Goal: Task Accomplishment & Management: Manage account settings

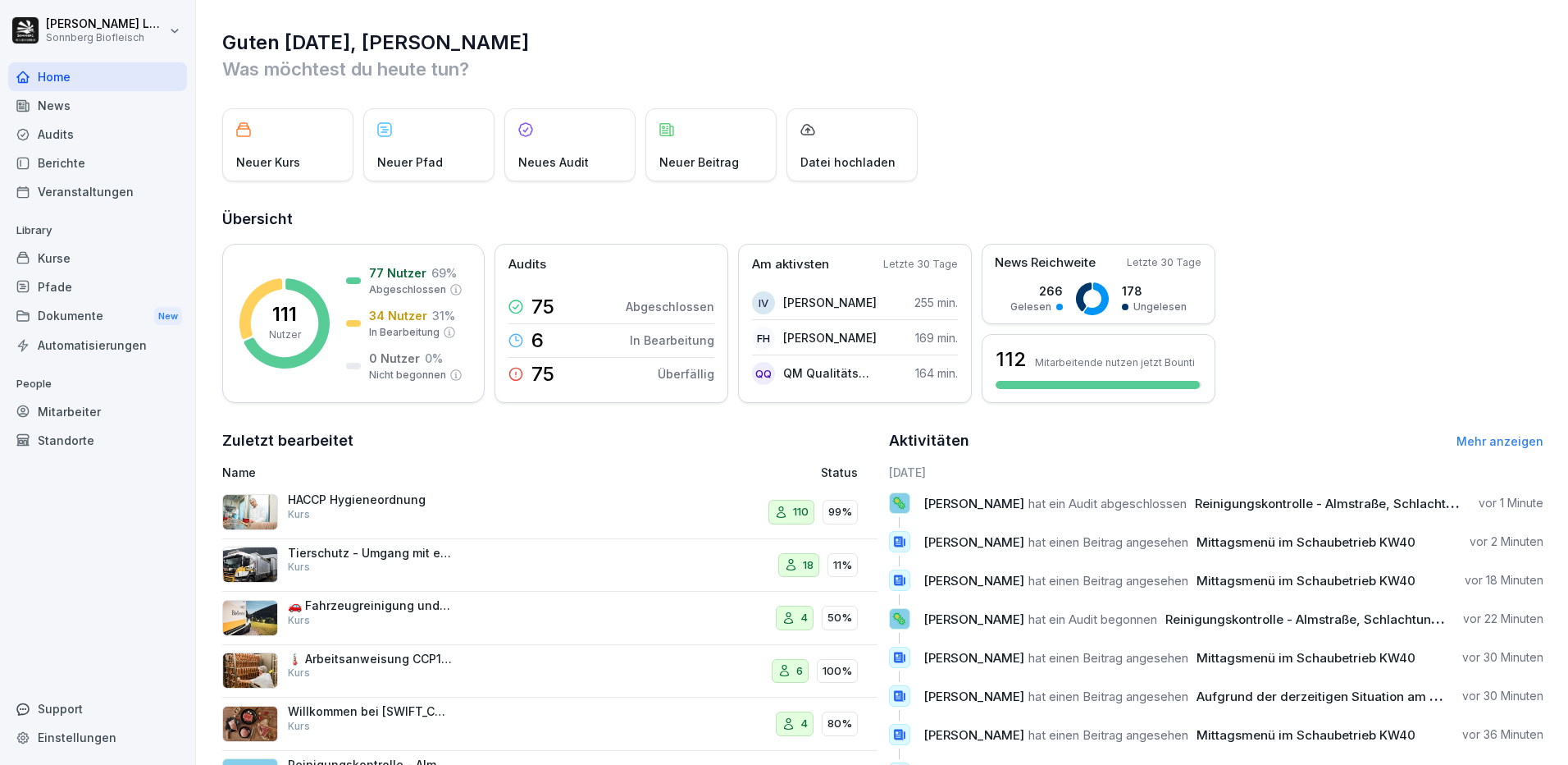
click at [79, 414] on div "Mitarbeiter" at bounding box center [97, 411] width 178 height 28
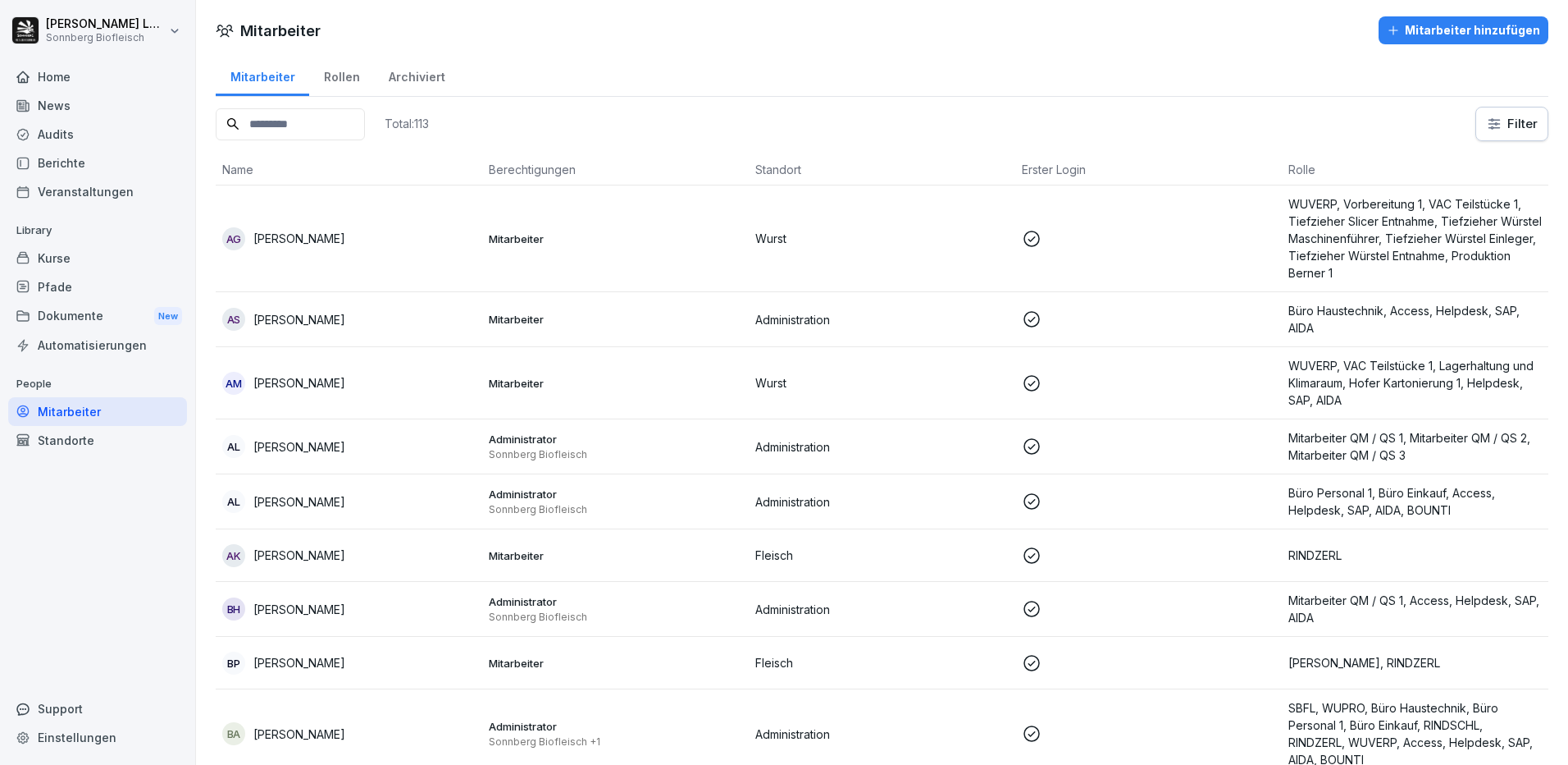
click at [290, 131] on input at bounding box center [290, 124] width 149 height 32
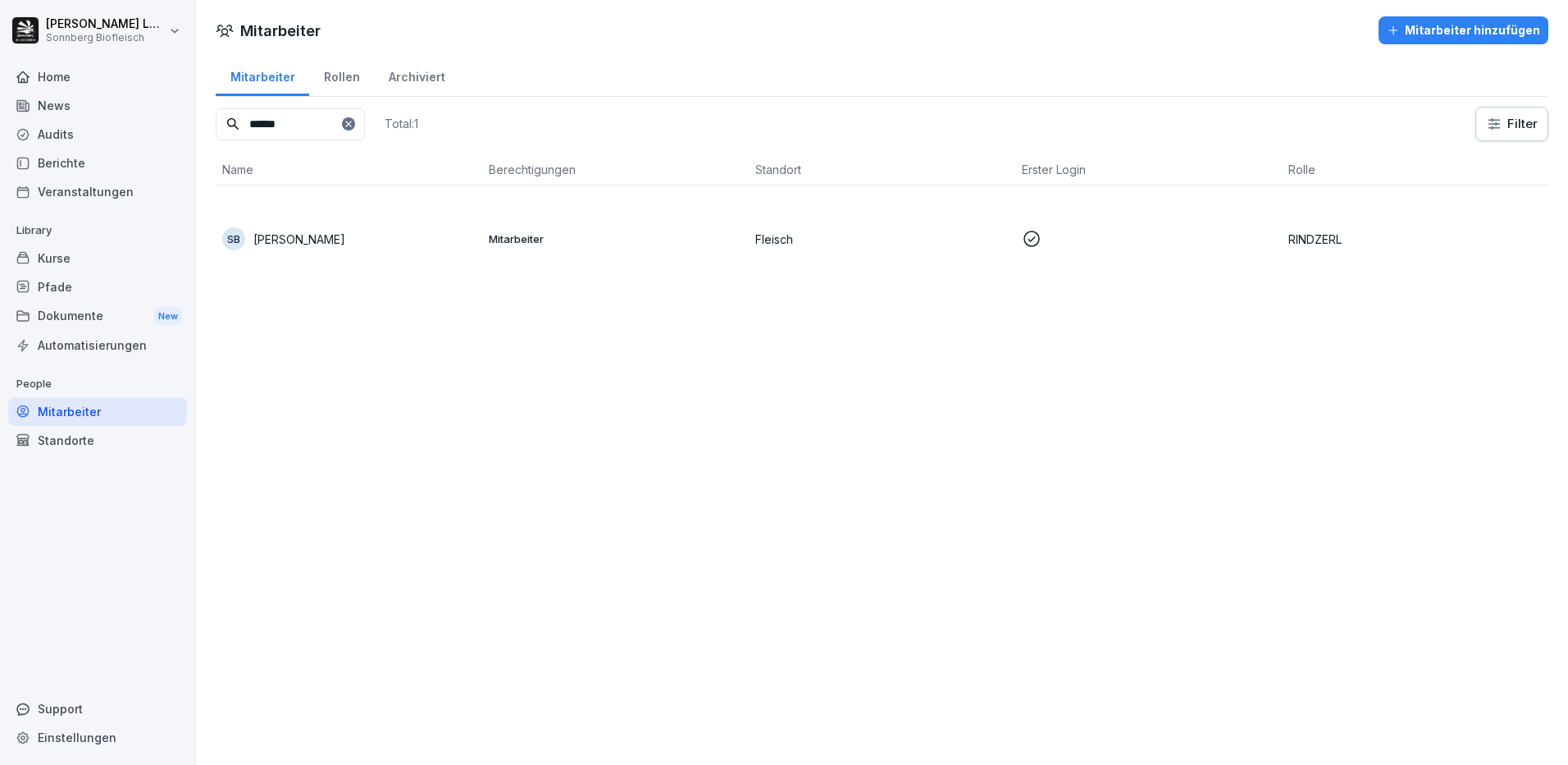
type input "******"
click at [352, 236] on div "SB [PERSON_NAME]" at bounding box center [349, 239] width 253 height 23
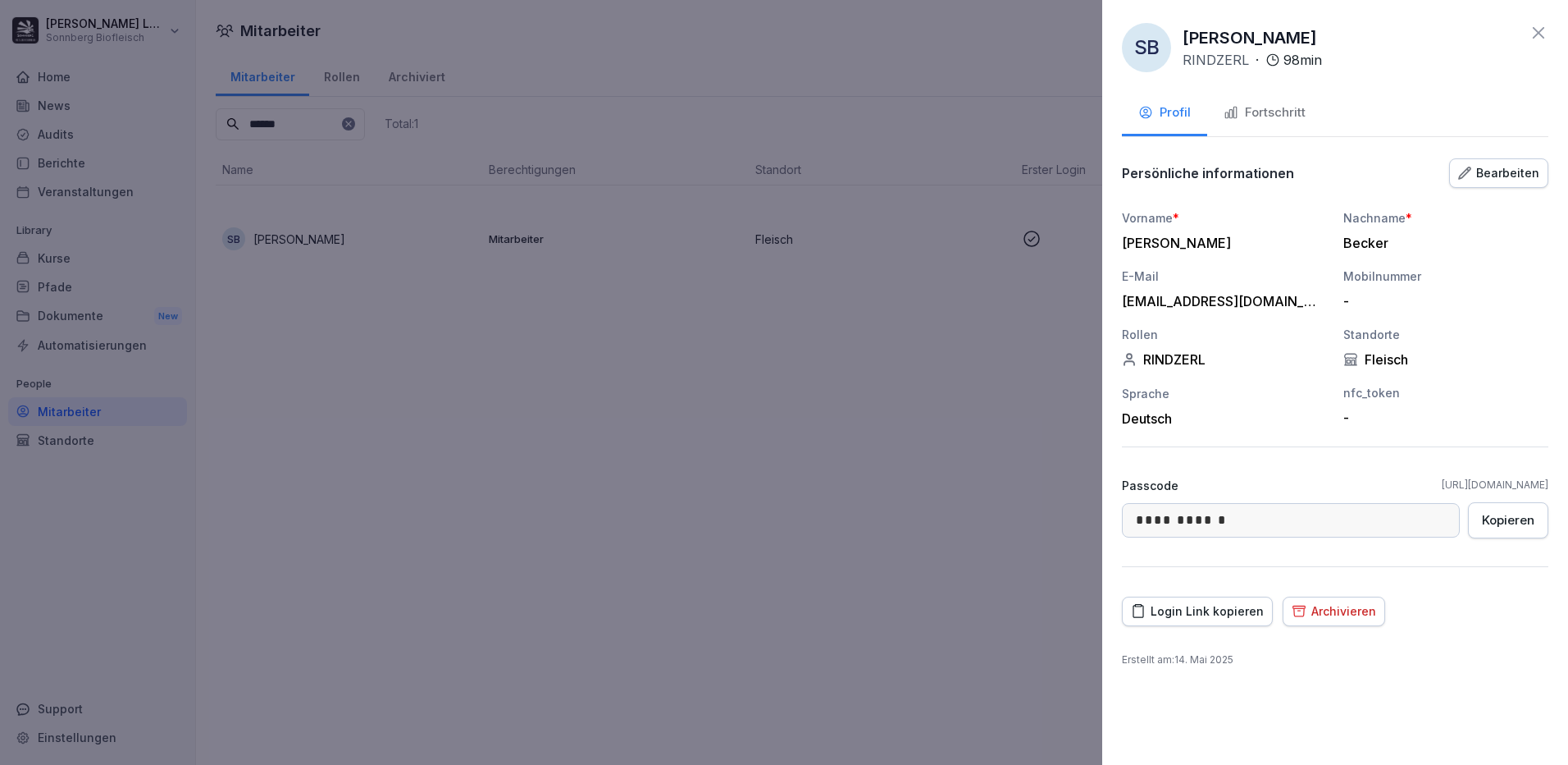
click at [1315, 615] on div "Archivieren" at bounding box center [1334, 611] width 84 height 18
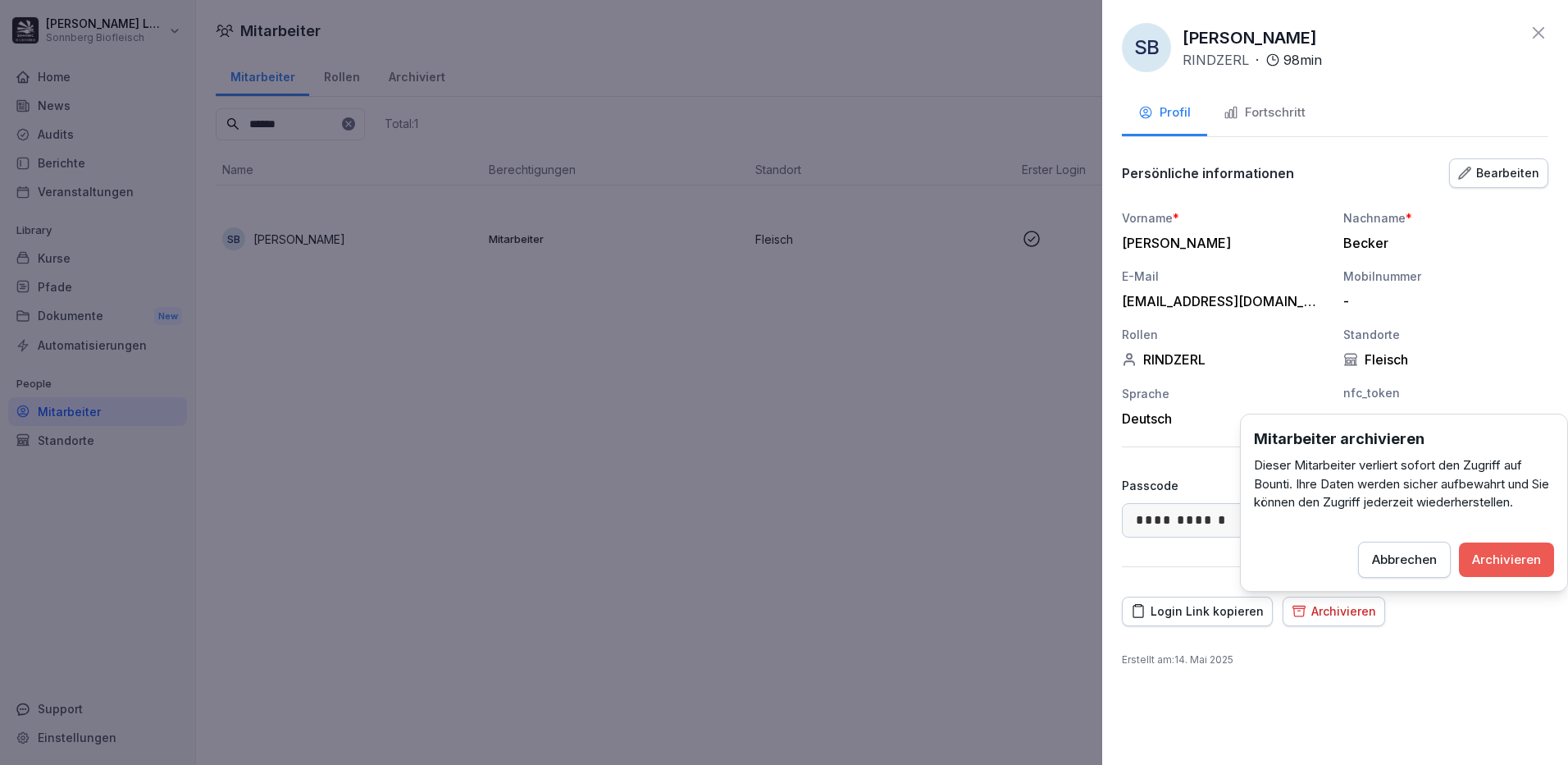
click at [1491, 555] on div "Archivieren" at bounding box center [1507, 559] width 69 height 18
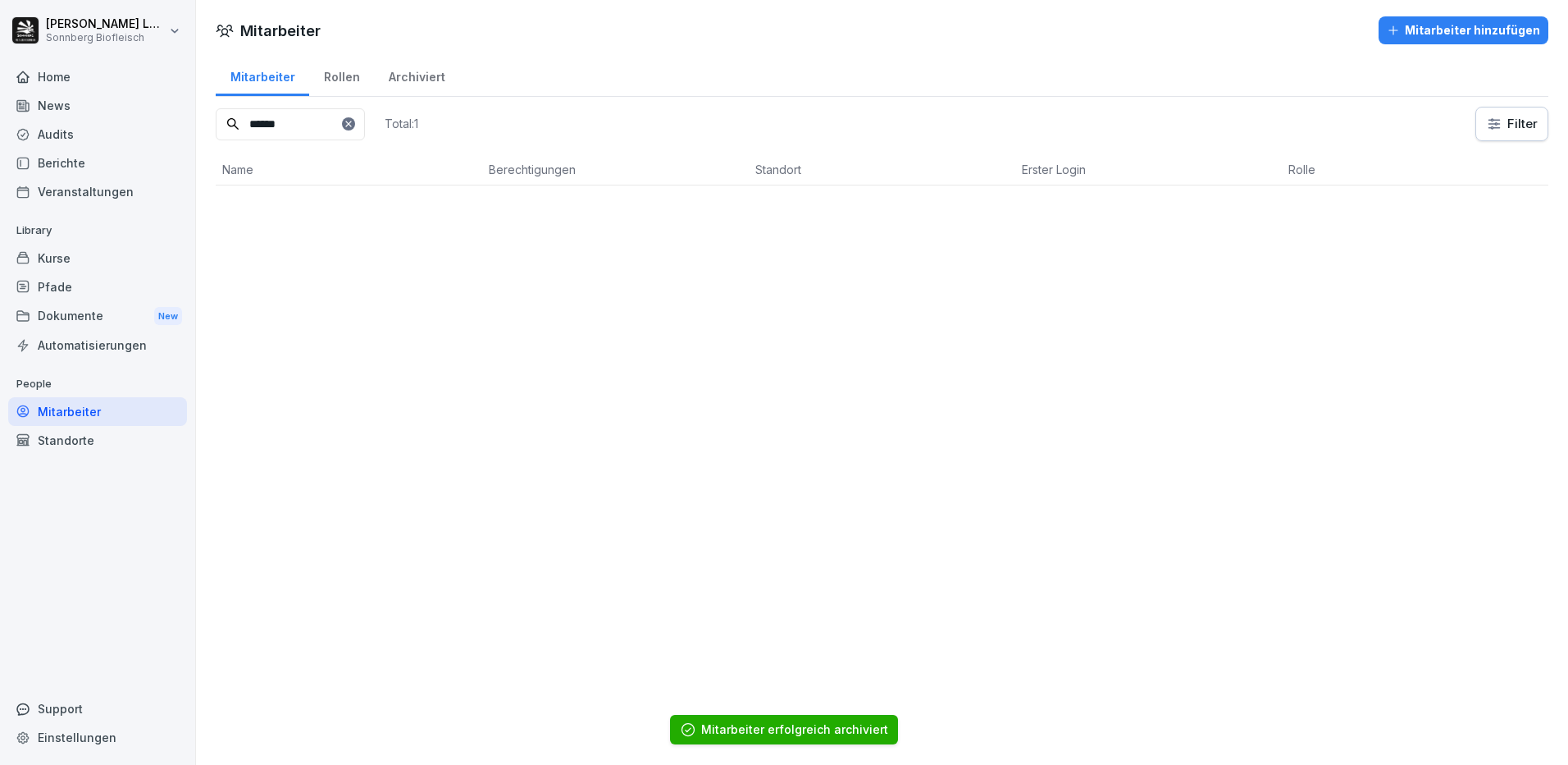
click at [355, 129] on div at bounding box center [348, 123] width 13 height 13
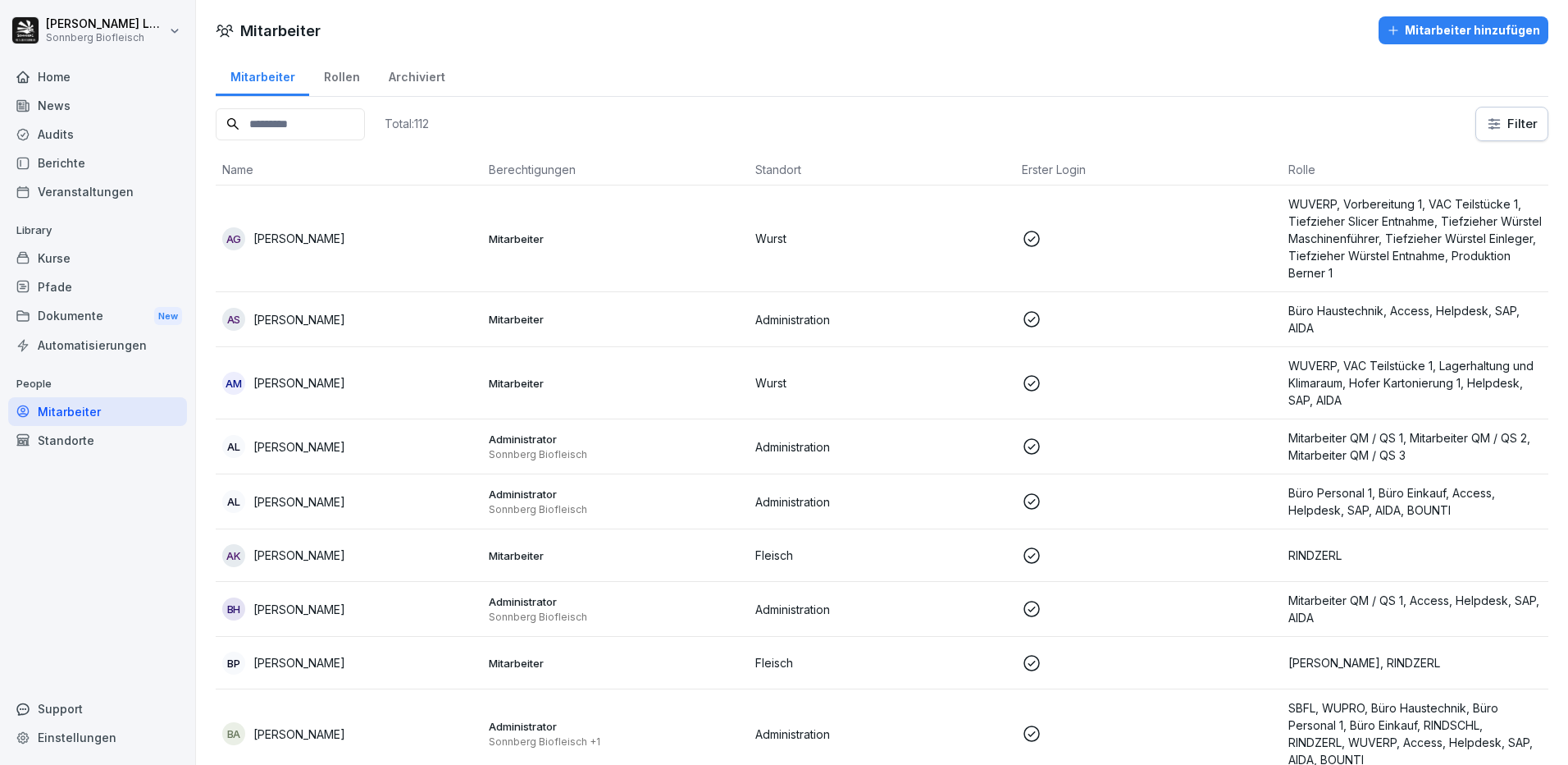
click at [315, 133] on input at bounding box center [290, 124] width 149 height 32
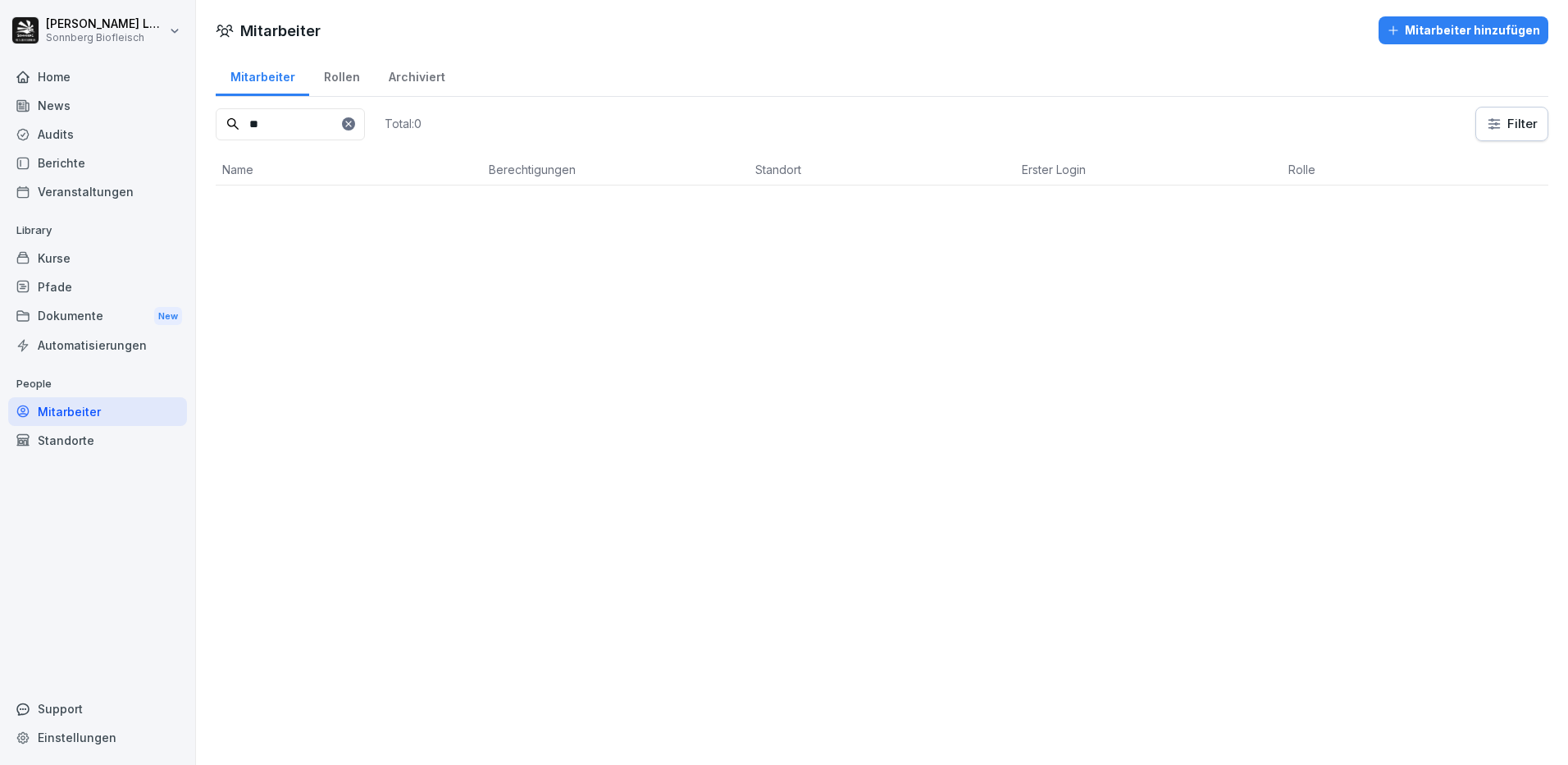
type input "*"
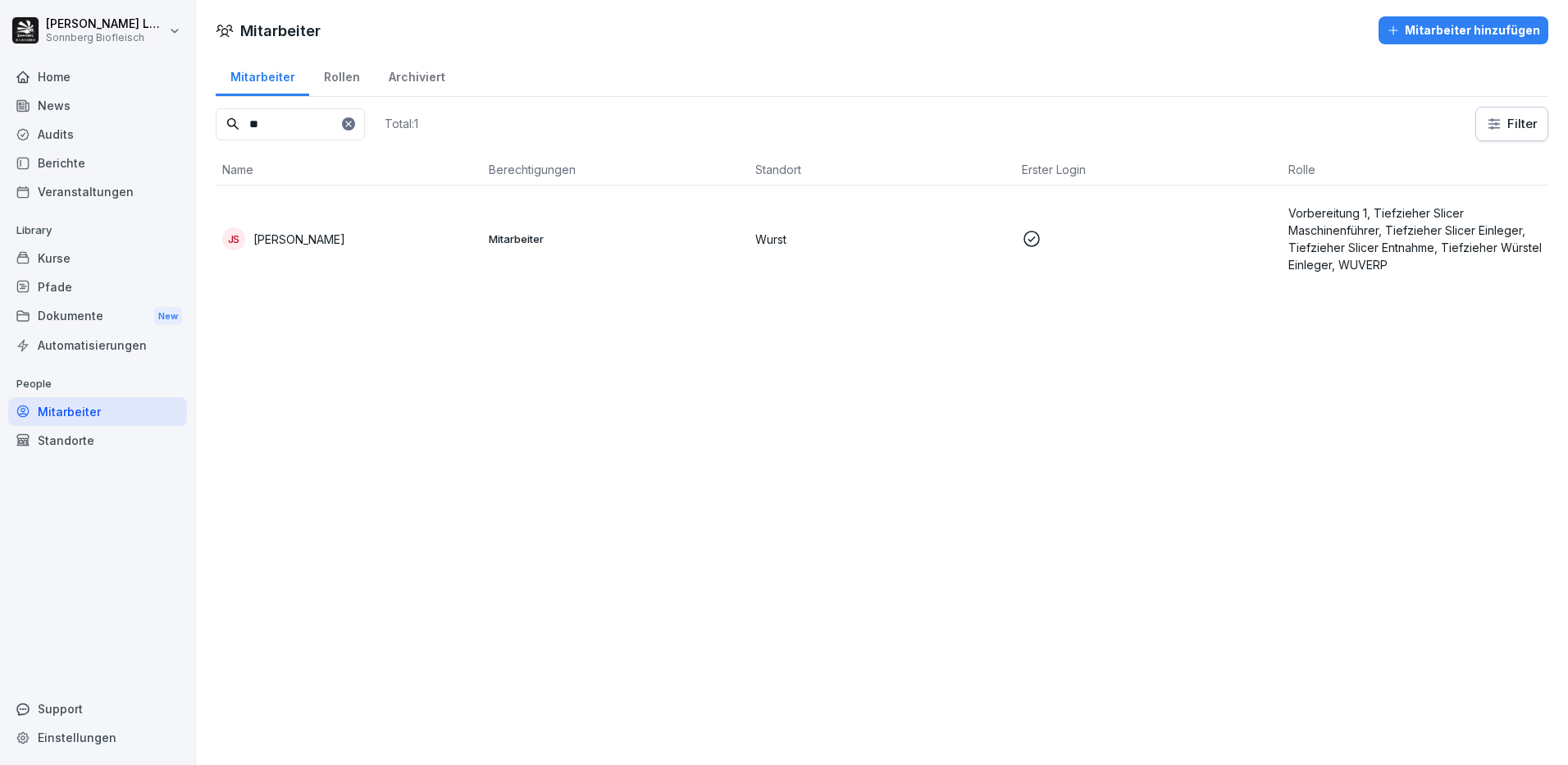
type input "*"
